Goal: Task Accomplishment & Management: Complete application form

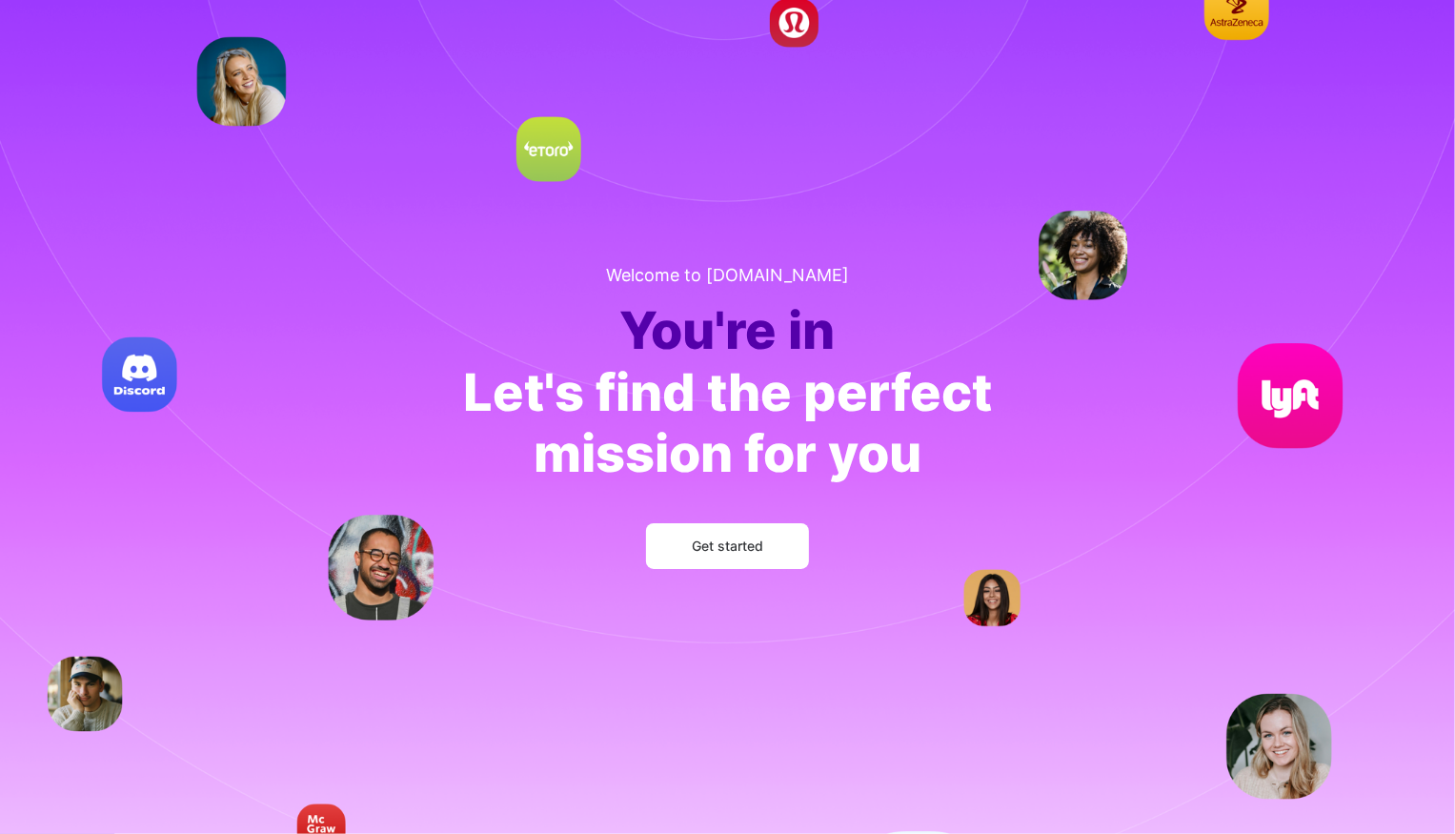
click at [734, 542] on span "Get started" at bounding box center [727, 545] width 71 height 19
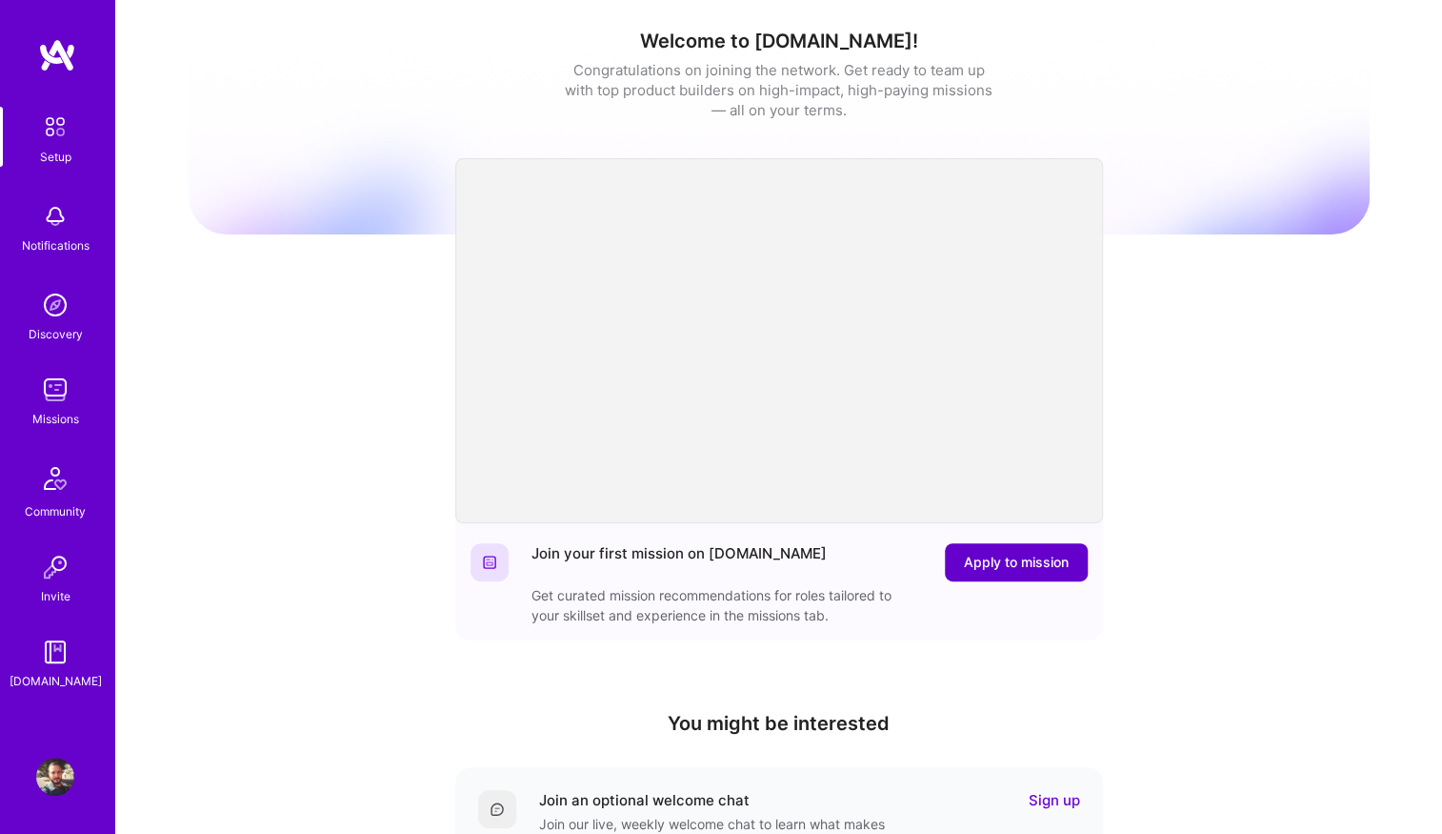
click at [1051, 553] on span "Apply to mission" at bounding box center [1016, 561] width 105 height 19
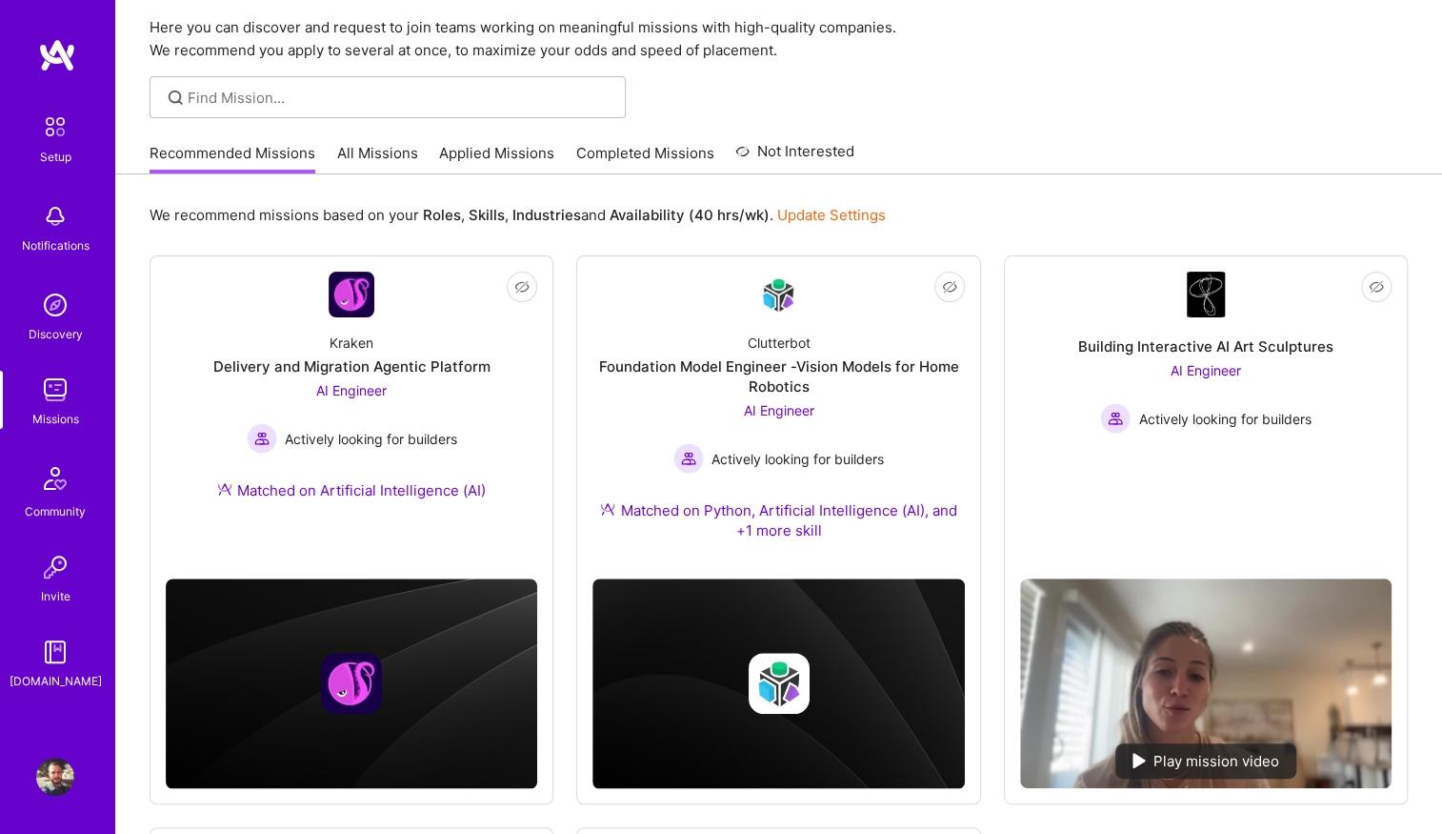
scroll to position [117, 0]
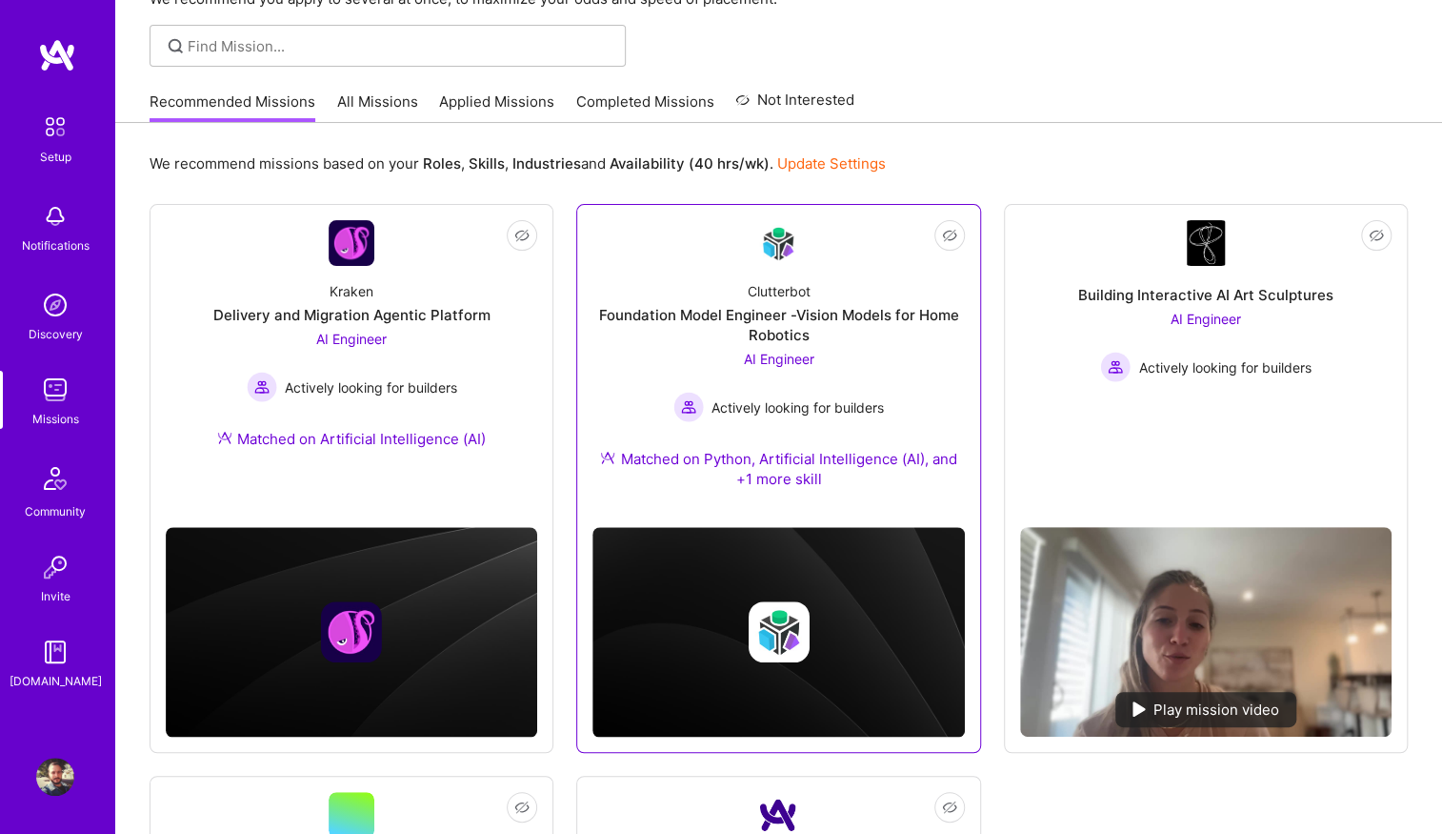
click at [878, 376] on div "AI Engineer Actively looking for builders" at bounding box center [778, 385] width 211 height 73
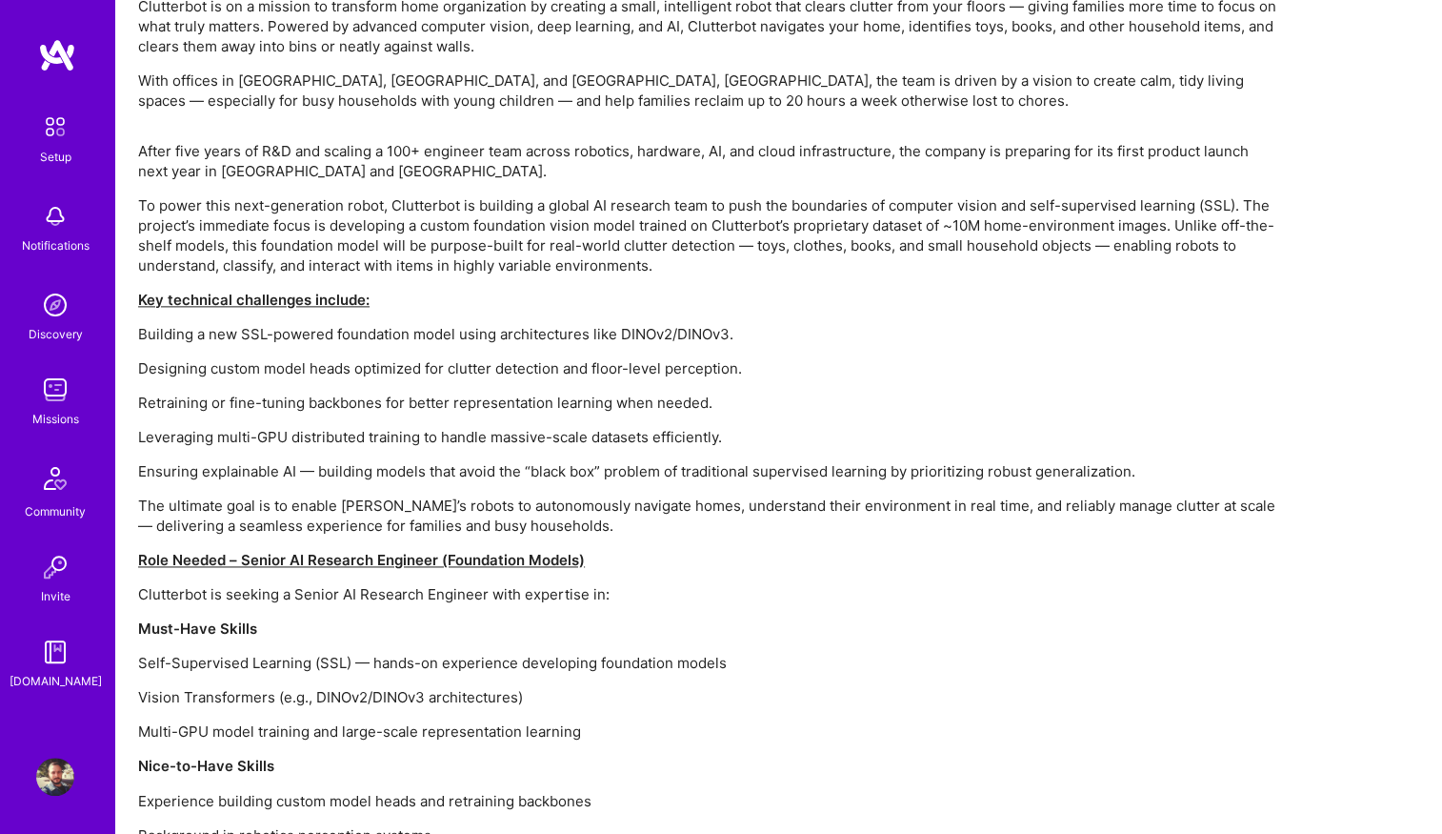
scroll to position [1300, 0]
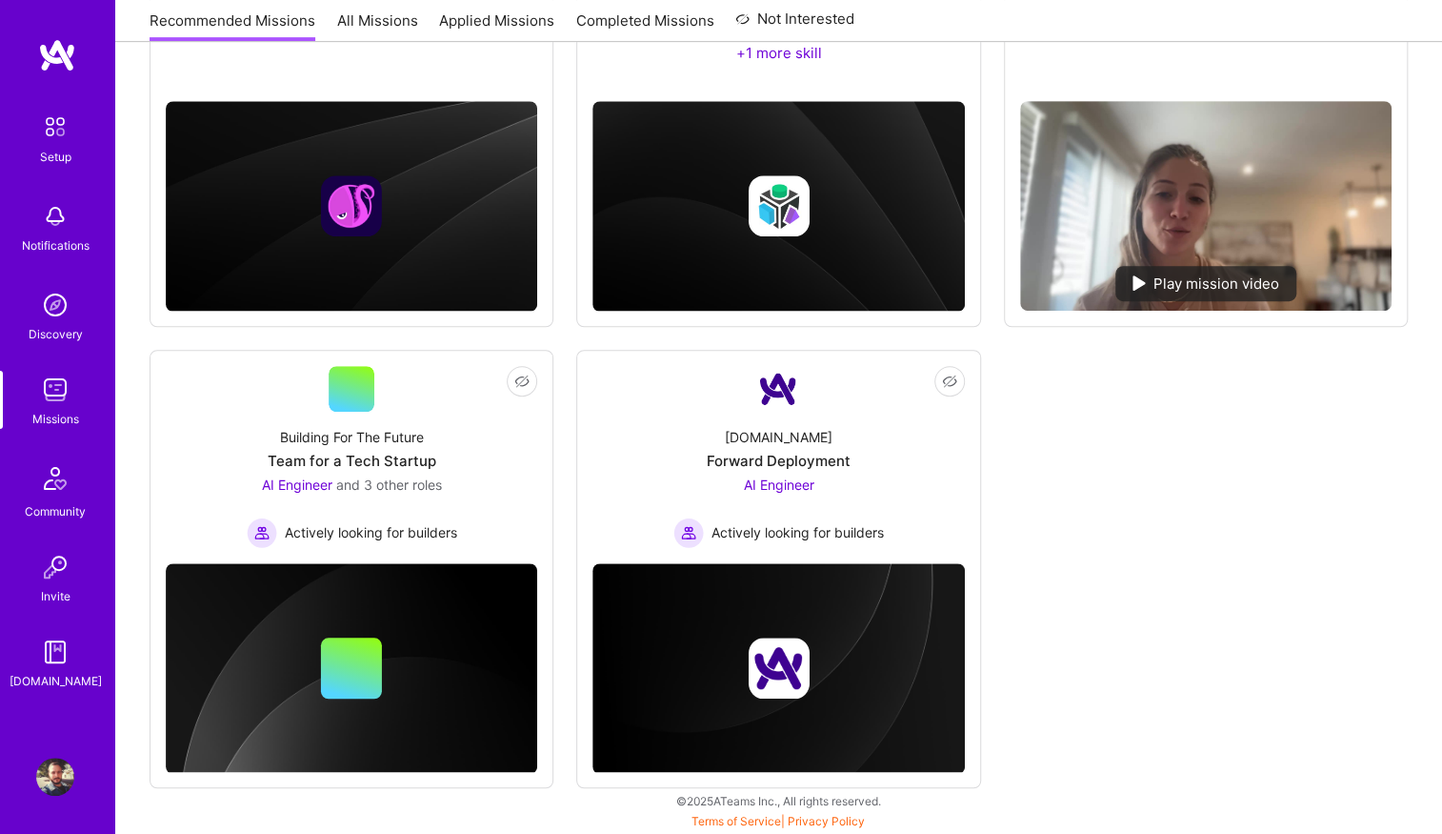
scroll to position [117, 0]
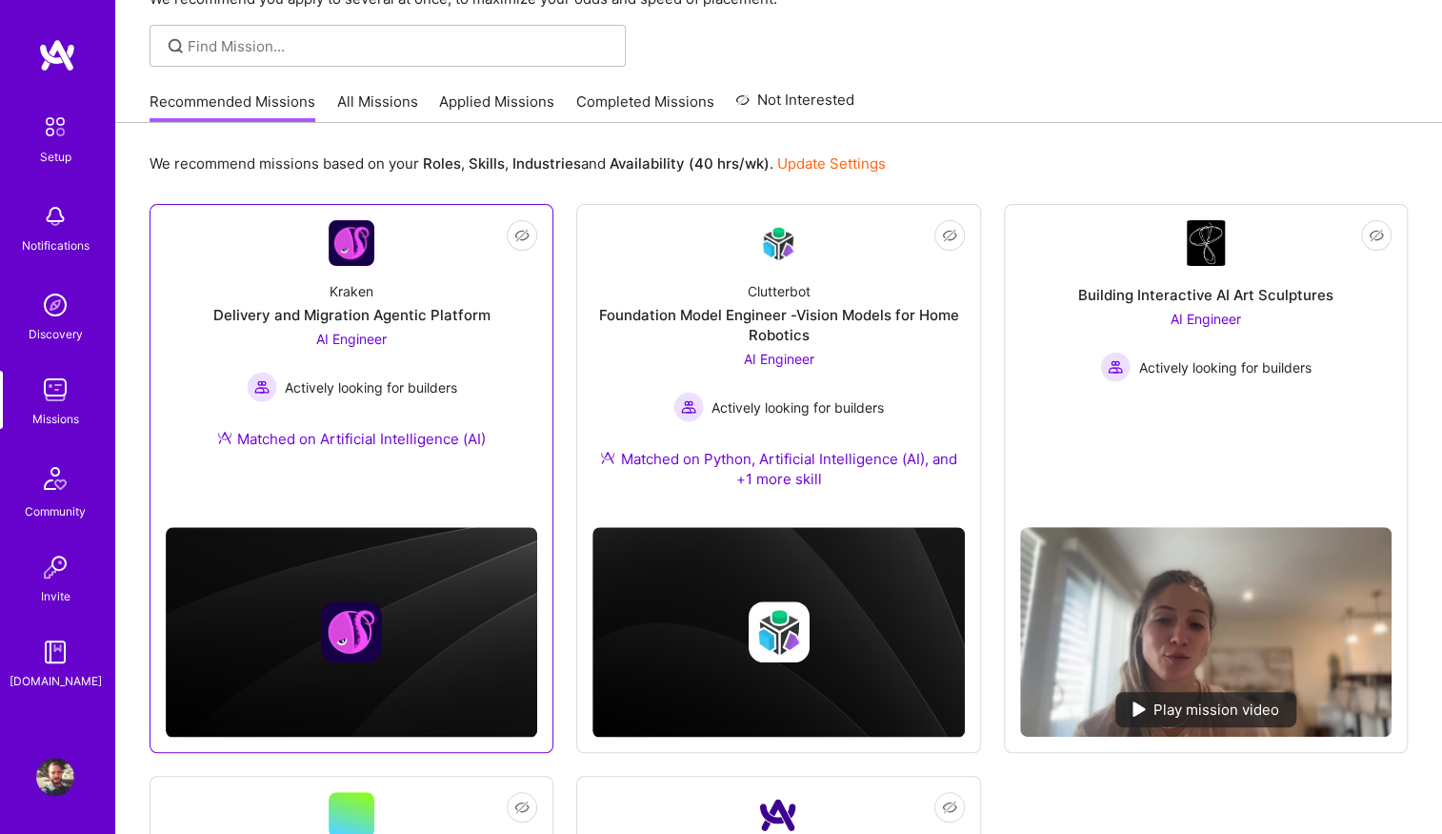
click at [389, 257] on link "Not Interested Kraken Delivery and Migration Agentic Platform AI Engineer Activ…" at bounding box center [352, 345] width 372 height 251
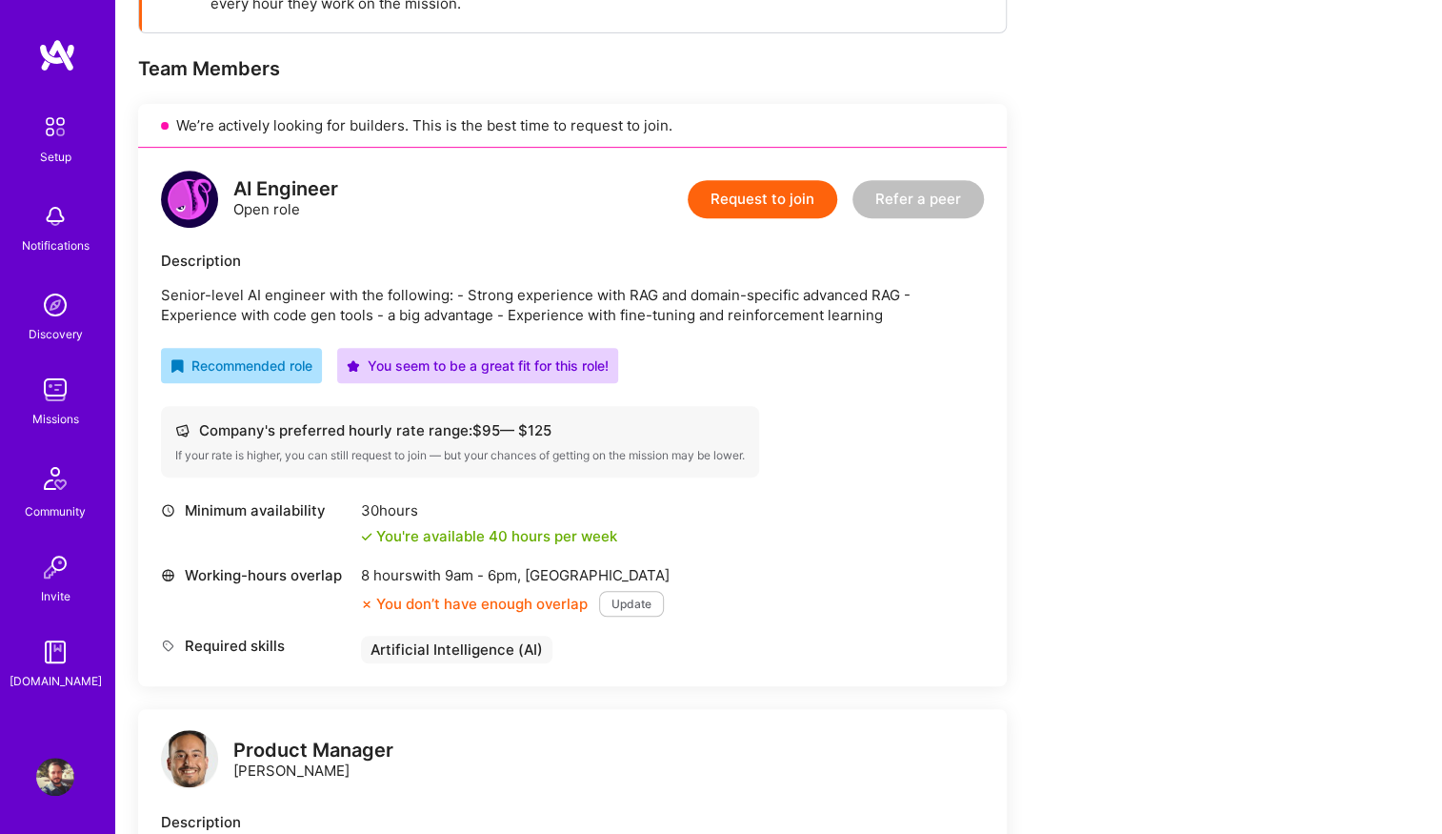
scroll to position [367, 0]
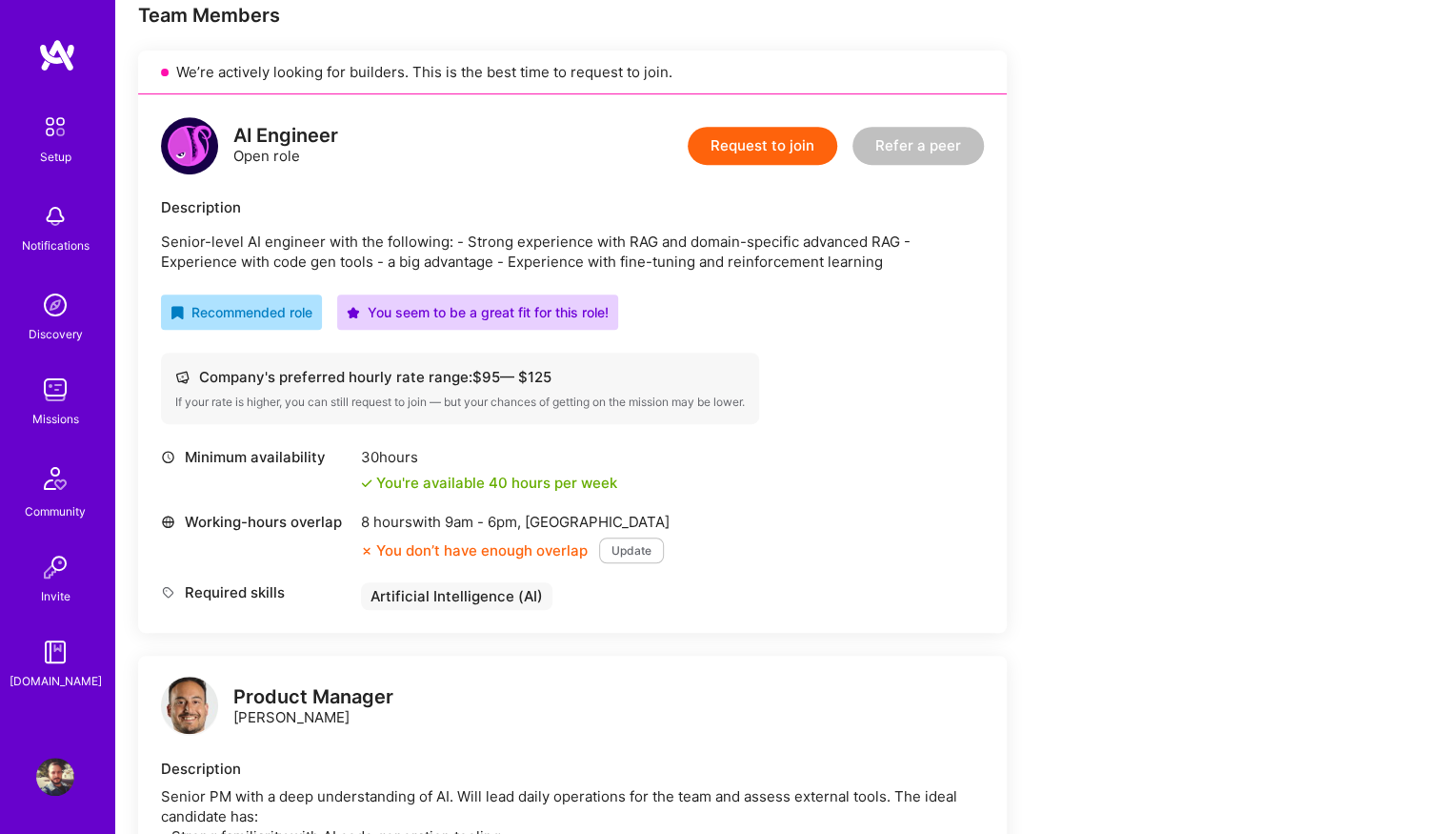
scroll to position [401, 0]
